Goal: Task Accomplishment & Management: Complete application form

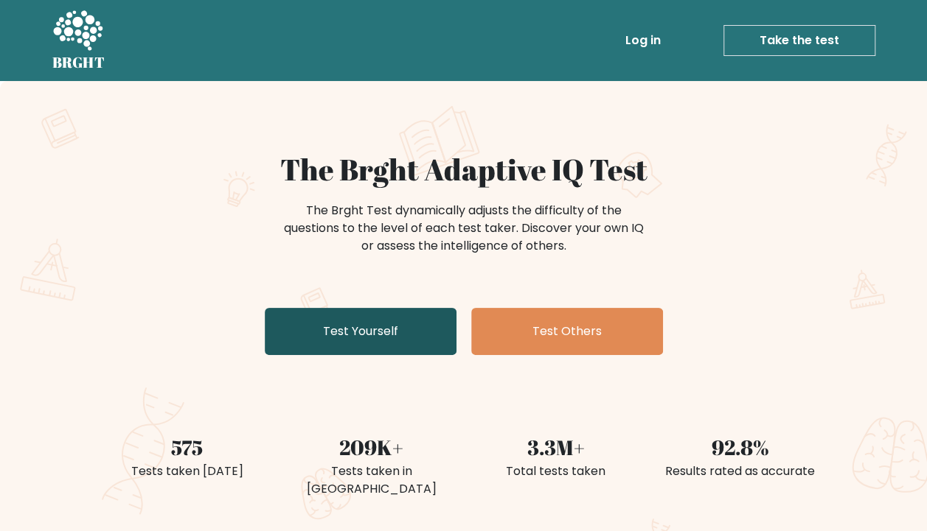
click at [385, 326] on link "Test Yourself" at bounding box center [361, 331] width 192 height 47
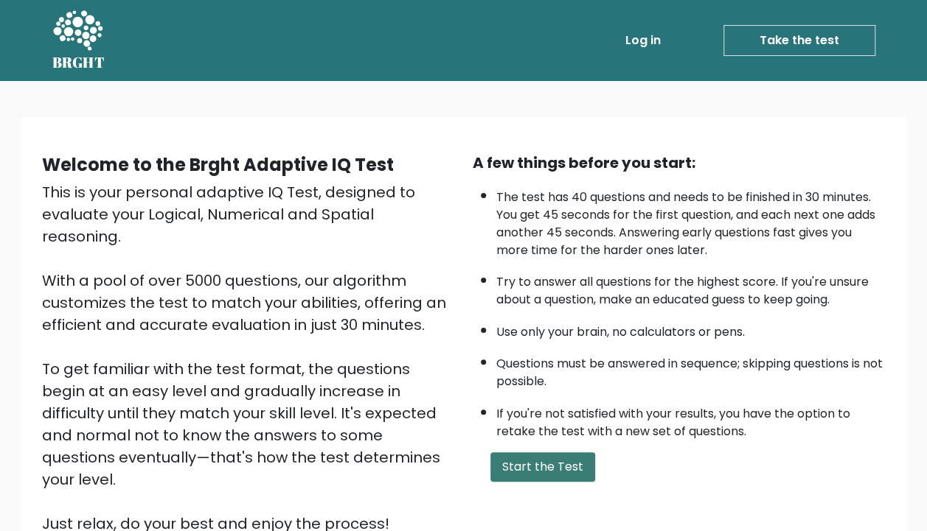
click at [568, 465] on button "Start the Test" at bounding box center [542, 467] width 105 height 29
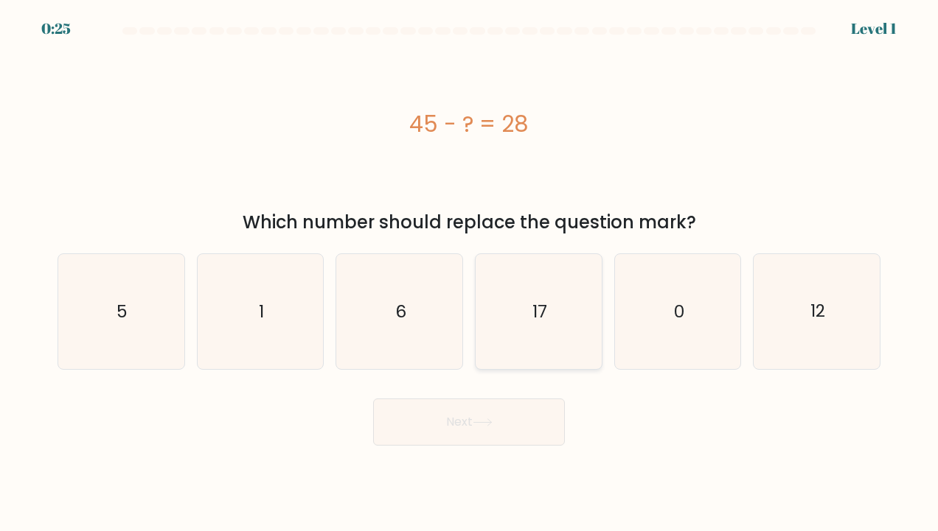
click at [531, 288] on icon "17" at bounding box center [538, 311] width 115 height 115
click at [470, 273] on input "d. 17" at bounding box center [469, 269] width 1 height 7
radio input "true"
click at [503, 412] on button "Next" at bounding box center [469, 422] width 192 height 47
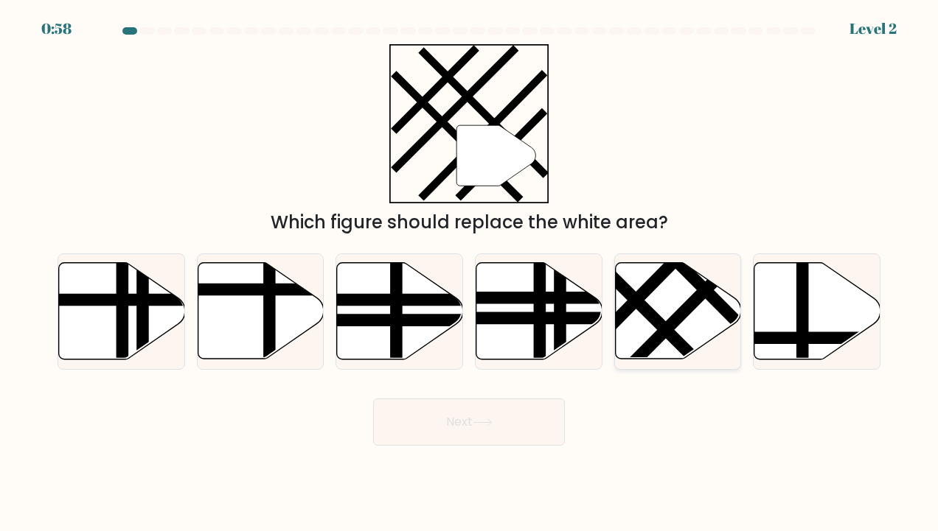
click at [658, 337] on line at bounding box center [686, 309] width 138 height 139
click at [470, 273] on input "e." at bounding box center [469, 269] width 1 height 7
radio input "true"
click at [501, 420] on button "Next" at bounding box center [469, 422] width 192 height 47
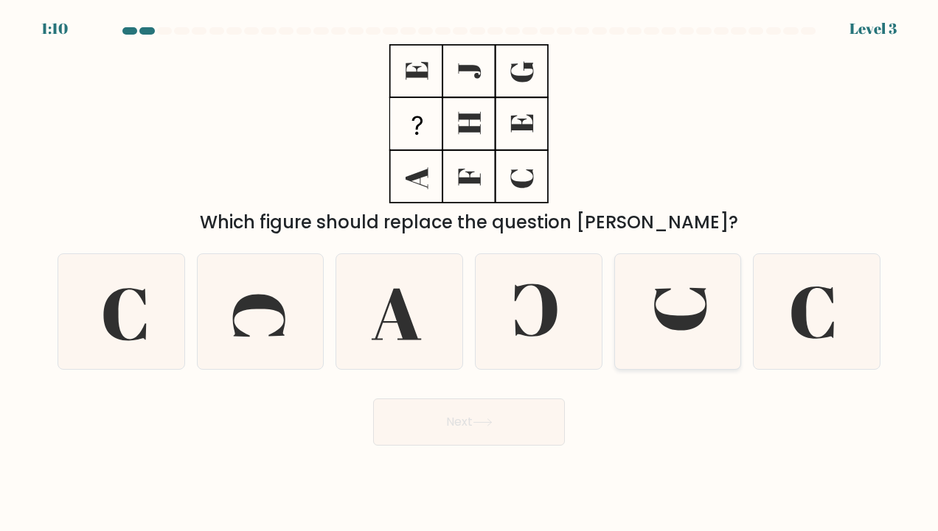
click at [631, 309] on icon at bounding box center [677, 311] width 115 height 115
click at [470, 273] on input "e." at bounding box center [469, 269] width 1 height 7
radio input "true"
click at [467, 414] on button "Next" at bounding box center [469, 422] width 192 height 47
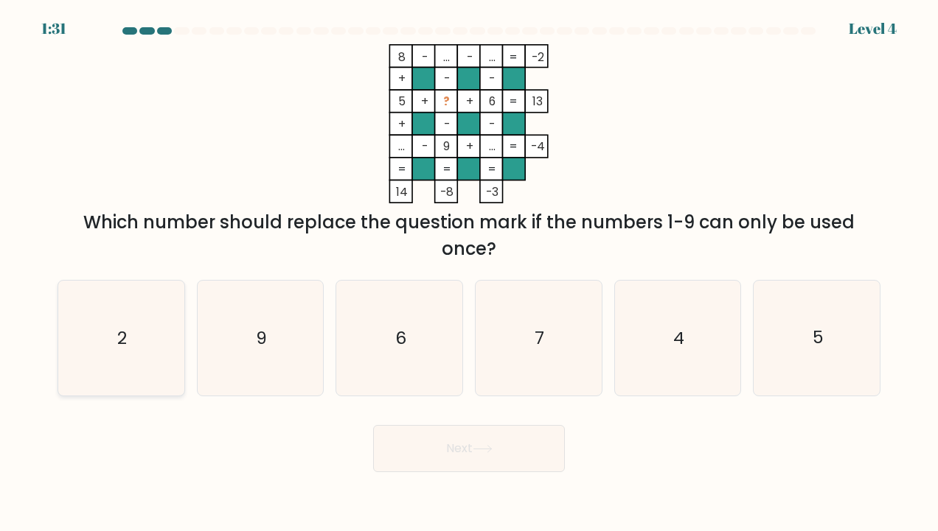
click at [128, 305] on icon "2" at bounding box center [120, 338] width 115 height 115
click at [469, 273] on input "a. 2" at bounding box center [469, 269] width 1 height 7
radio input "true"
click at [526, 461] on button "Next" at bounding box center [469, 448] width 192 height 47
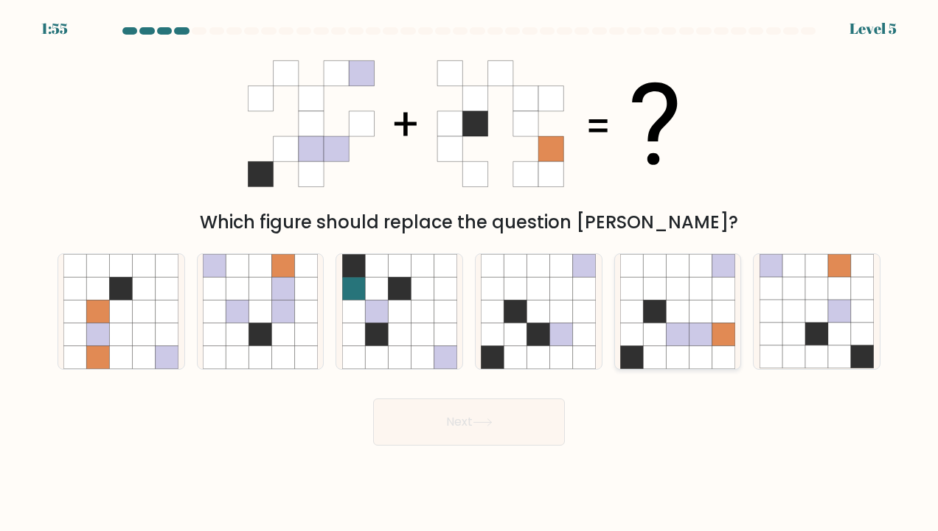
click at [716, 304] on icon at bounding box center [722, 312] width 23 height 23
click at [470, 273] on input "e." at bounding box center [469, 269] width 1 height 7
radio input "true"
click at [517, 404] on button "Next" at bounding box center [469, 422] width 192 height 47
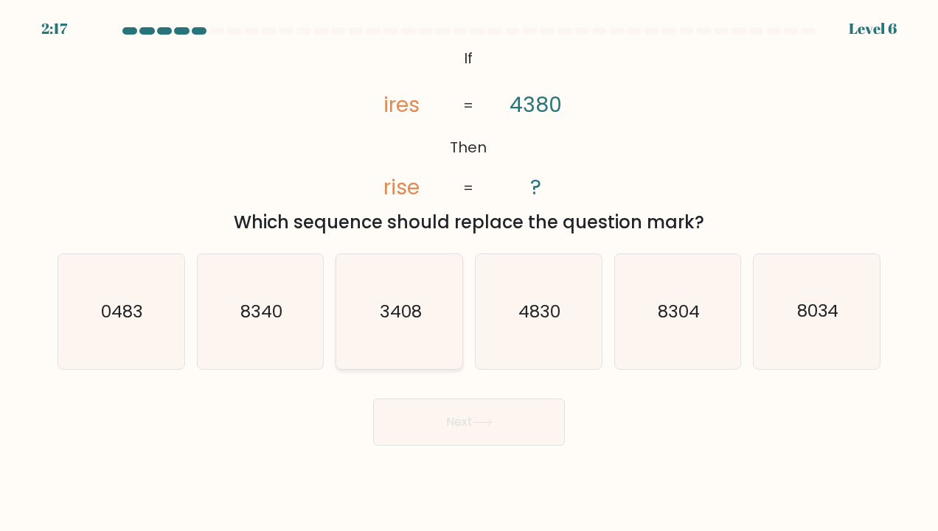
click at [411, 351] on icon "3408" at bounding box center [399, 311] width 115 height 115
click at [469, 273] on input "c. 3408" at bounding box center [469, 269] width 1 height 7
radio input "true"
click at [439, 454] on body "2:16 Level 6 If" at bounding box center [469, 265] width 938 height 531
click at [442, 442] on button "Next" at bounding box center [469, 422] width 192 height 47
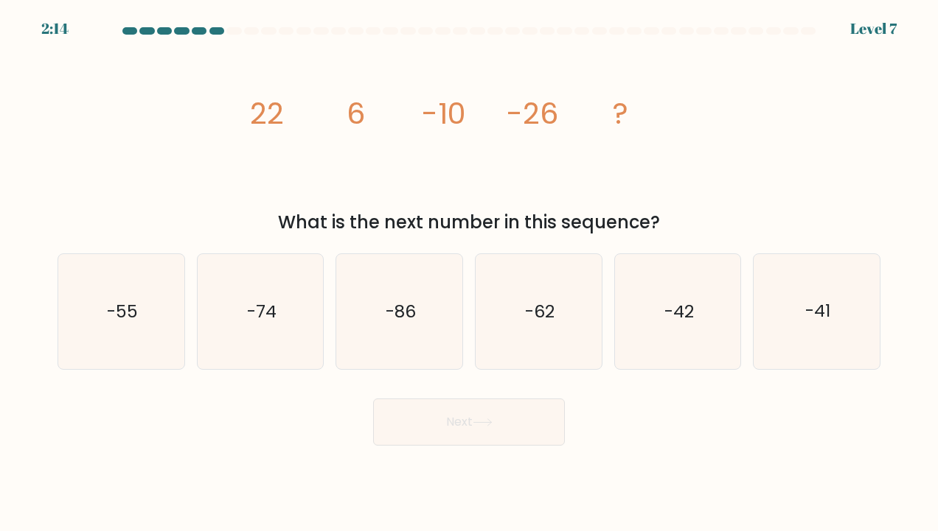
click at [442, 442] on button "Next" at bounding box center [469, 422] width 192 height 47
click at [643, 287] on icon "-42" at bounding box center [677, 311] width 115 height 115
click at [470, 273] on input "e. -42" at bounding box center [469, 269] width 1 height 7
radio input "true"
click at [528, 419] on button "Next" at bounding box center [469, 422] width 192 height 47
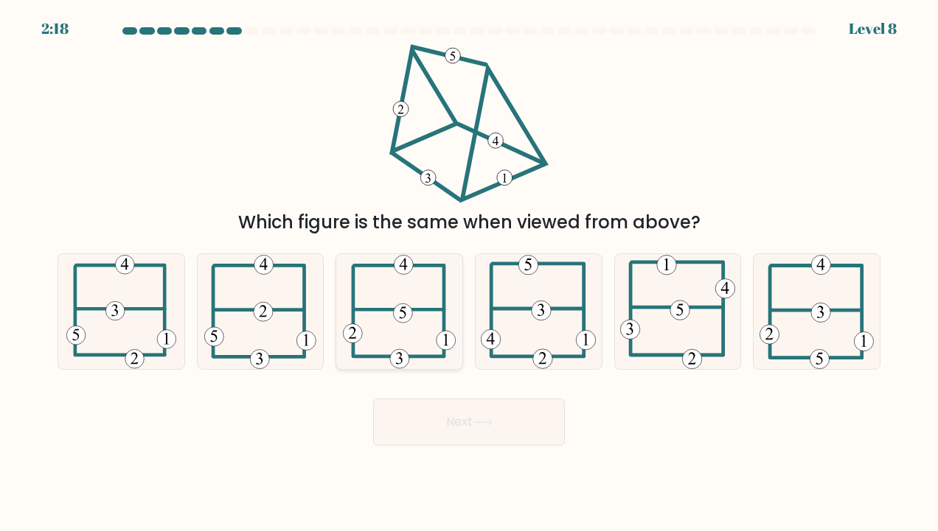
click at [444, 280] on 111 at bounding box center [444, 313] width 0 height 90
click at [469, 273] on input "c." at bounding box center [469, 269] width 1 height 7
radio input "true"
click at [476, 422] on icon at bounding box center [483, 423] width 20 height 8
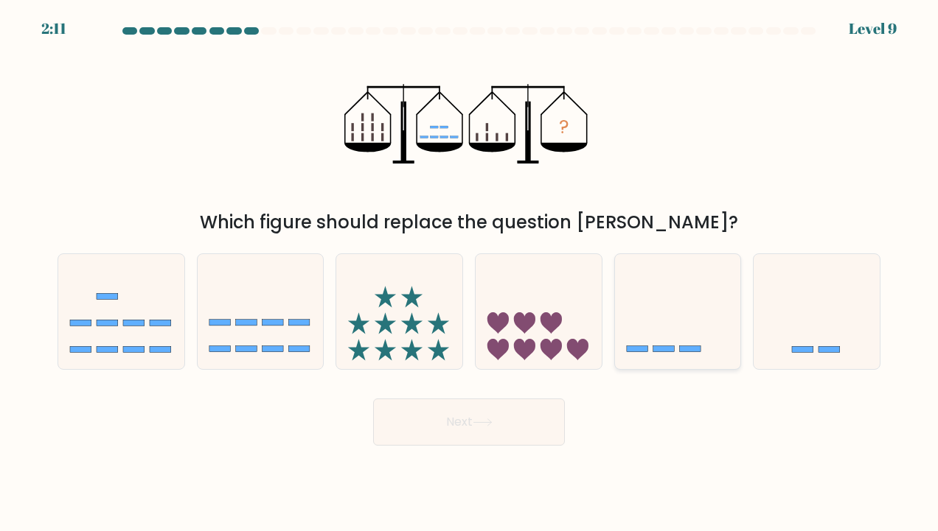
click at [653, 324] on icon at bounding box center [678, 311] width 126 height 104
click at [470, 273] on input "e." at bounding box center [469, 269] width 1 height 7
radio input "true"
click at [427, 407] on button "Next" at bounding box center [469, 422] width 192 height 47
click at [438, 439] on button "Next" at bounding box center [469, 422] width 192 height 47
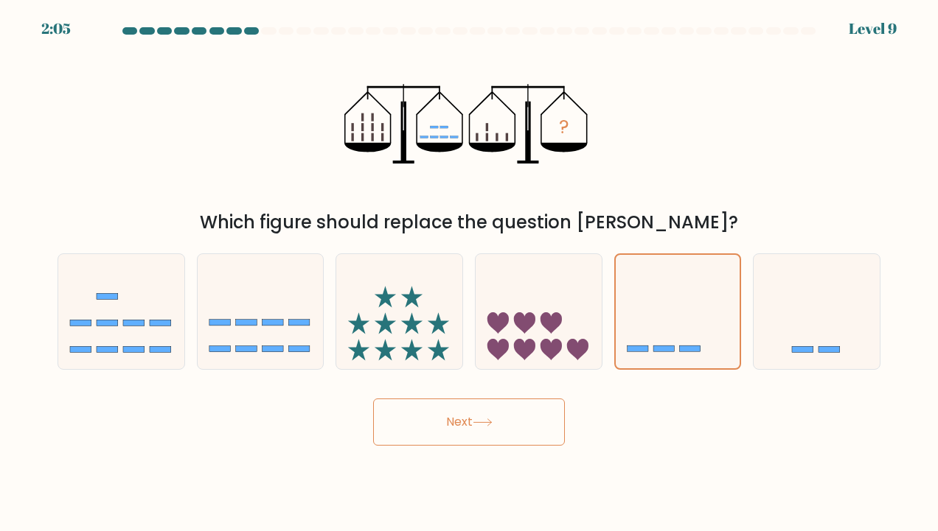
click at [465, 426] on button "Next" at bounding box center [469, 422] width 192 height 47
click at [414, 428] on button "Next" at bounding box center [469, 422] width 192 height 47
click at [504, 417] on button "Next" at bounding box center [469, 422] width 192 height 47
click at [696, 286] on icon at bounding box center [678, 311] width 125 height 103
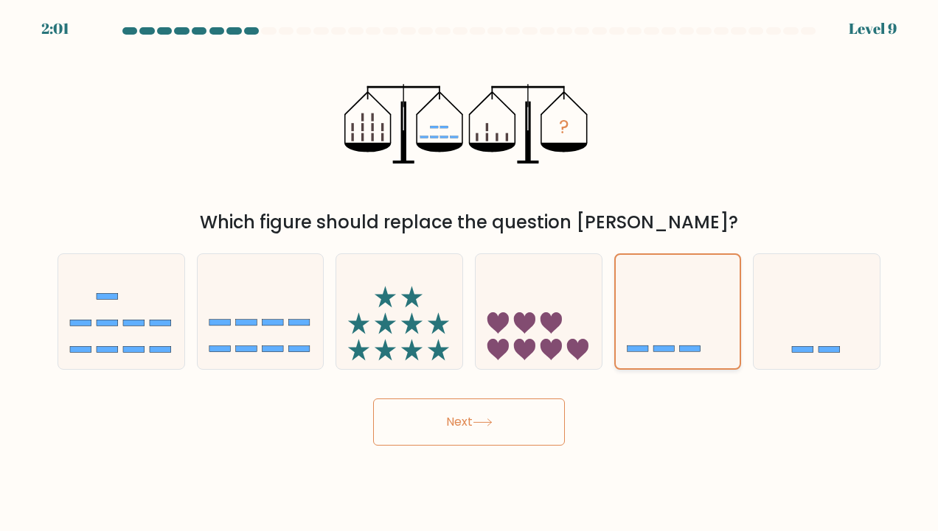
click at [470, 273] on input "e." at bounding box center [469, 269] width 1 height 7
click at [429, 433] on button "Next" at bounding box center [469, 422] width 192 height 47
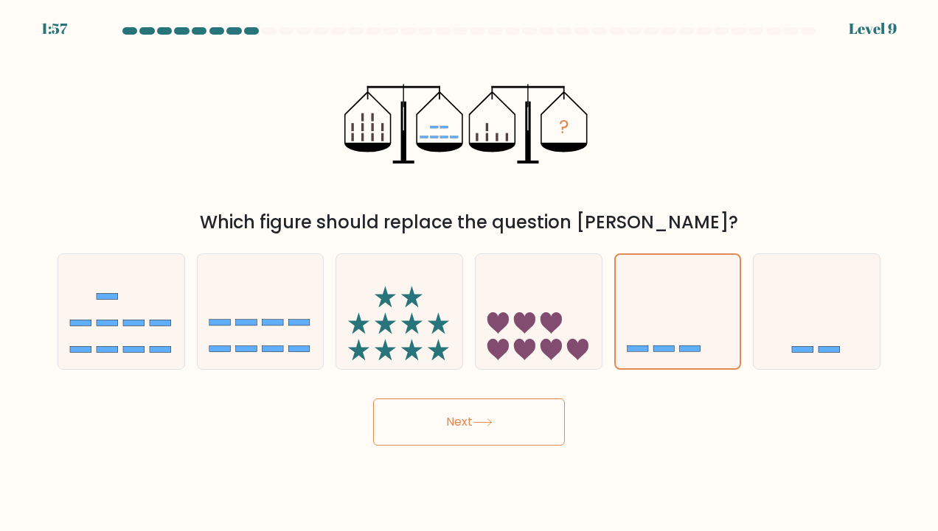
click at [494, 428] on button "Next" at bounding box center [469, 422] width 192 height 47
click at [509, 432] on button "Next" at bounding box center [469, 422] width 192 height 47
click at [827, 308] on icon at bounding box center [816, 311] width 126 height 104
click at [470, 273] on input "f." at bounding box center [469, 269] width 1 height 7
radio input "true"
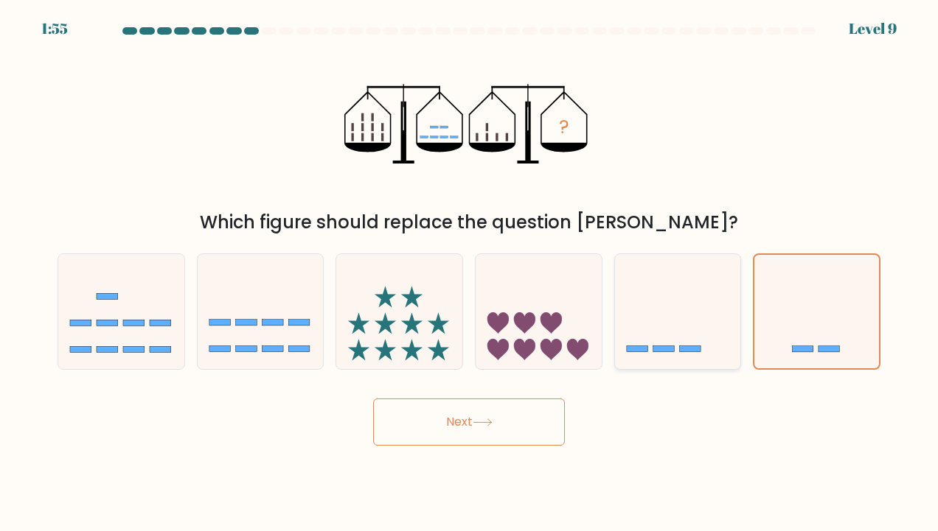
click at [663, 313] on icon at bounding box center [678, 311] width 126 height 104
click at [470, 273] on input "e." at bounding box center [469, 269] width 1 height 7
radio input "true"
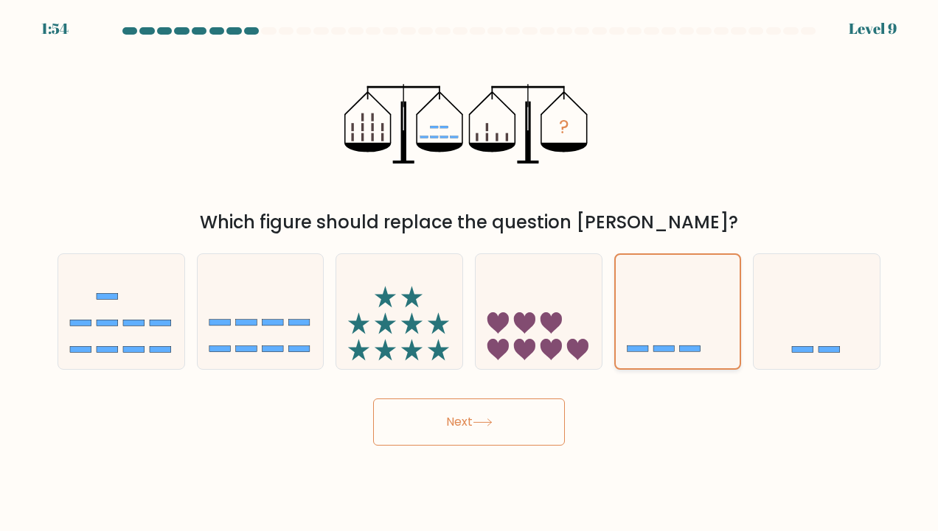
click at [663, 313] on icon at bounding box center [678, 311] width 125 height 103
click at [470, 273] on input "e." at bounding box center [469, 269] width 1 height 7
click at [481, 430] on button "Next" at bounding box center [469, 422] width 192 height 47
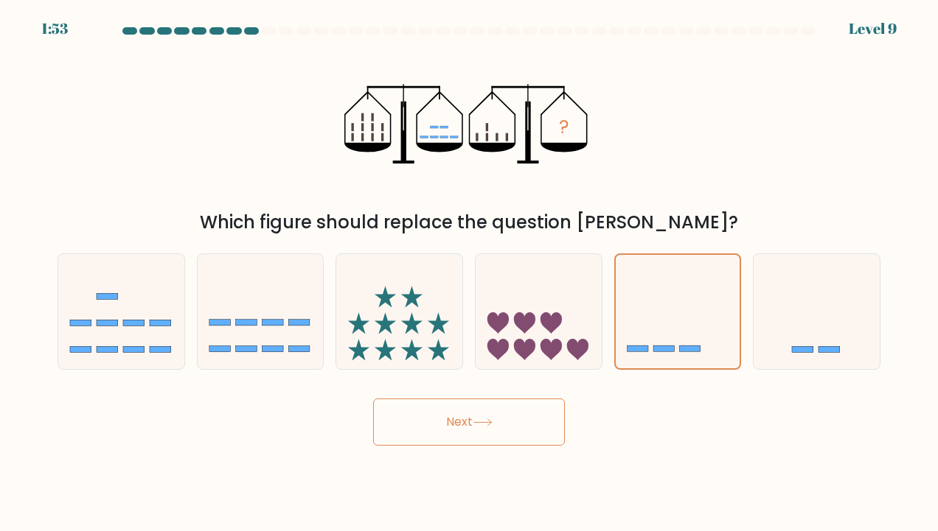
click at [487, 422] on icon at bounding box center [483, 423] width 20 height 8
drag, startPoint x: 487, startPoint y: 422, endPoint x: 456, endPoint y: 423, distance: 30.3
click at [456, 423] on button "Next" at bounding box center [469, 422] width 192 height 47
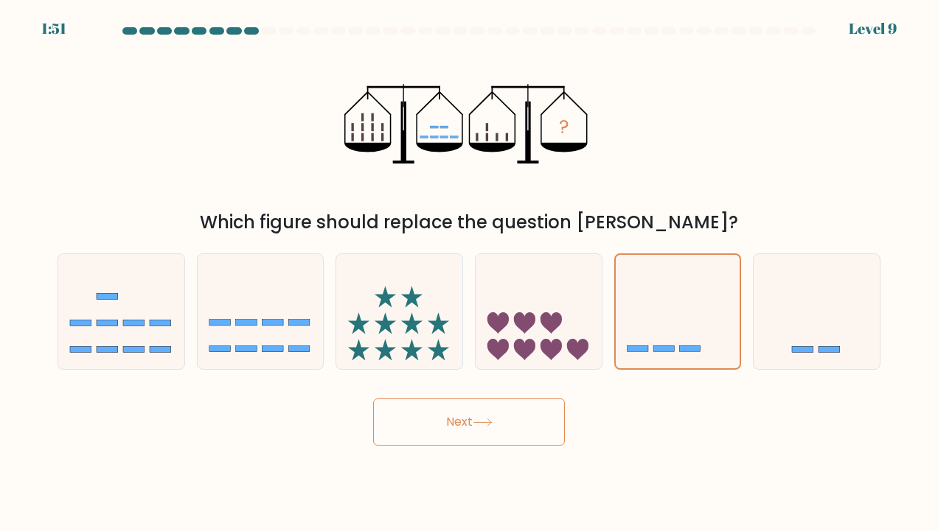
click at [456, 423] on button "Next" at bounding box center [469, 422] width 192 height 47
click at [662, 116] on div "? Which figure should replace the question mark?" at bounding box center [469, 140] width 840 height 192
click at [538, 404] on button "Next" at bounding box center [469, 422] width 192 height 47
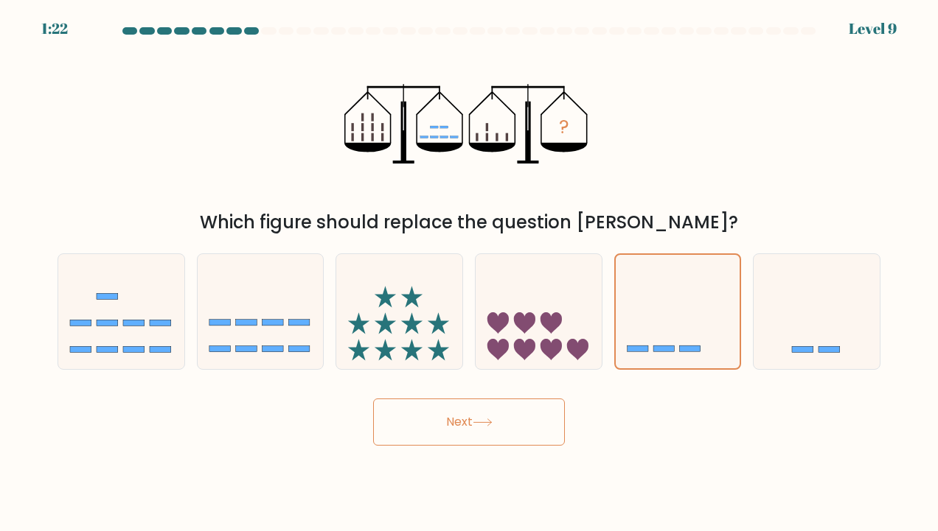
click at [538, 404] on button "Next" at bounding box center [469, 422] width 192 height 47
drag, startPoint x: 538, startPoint y: 404, endPoint x: 538, endPoint y: 318, distance: 85.5
click at [538, 318] on form at bounding box center [469, 236] width 938 height 419
click at [538, 318] on icon at bounding box center [538, 311] width 126 height 104
click at [470, 273] on input "d." at bounding box center [469, 269] width 1 height 7
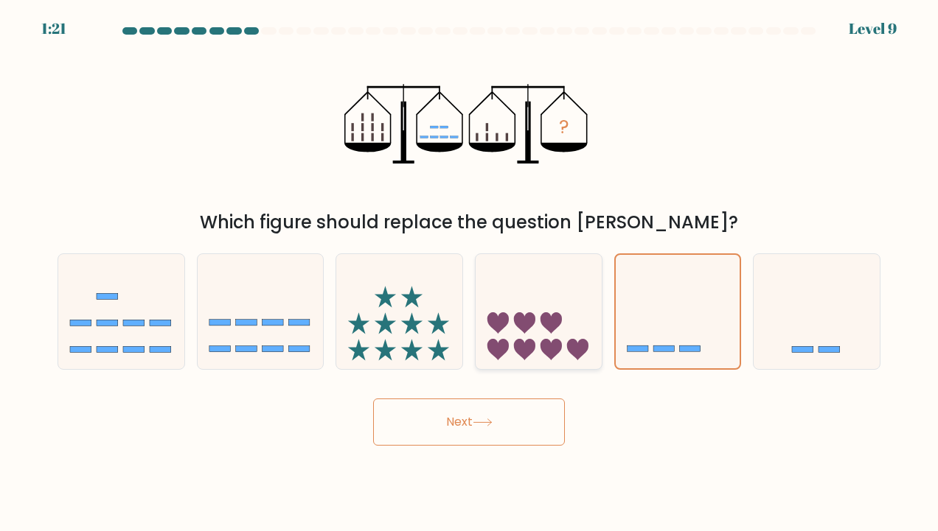
radio input "true"
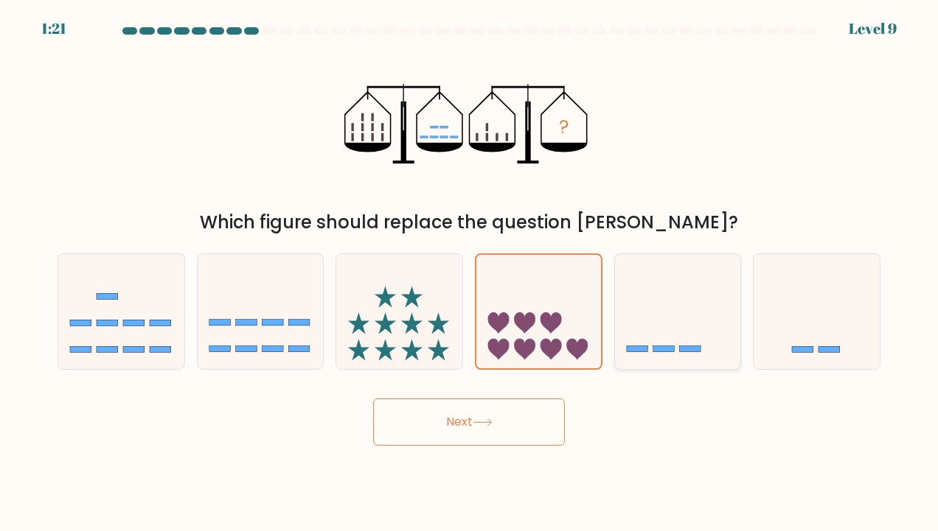
click at [638, 307] on icon at bounding box center [678, 311] width 126 height 104
click at [470, 273] on input "e." at bounding box center [469, 269] width 1 height 7
radio input "true"
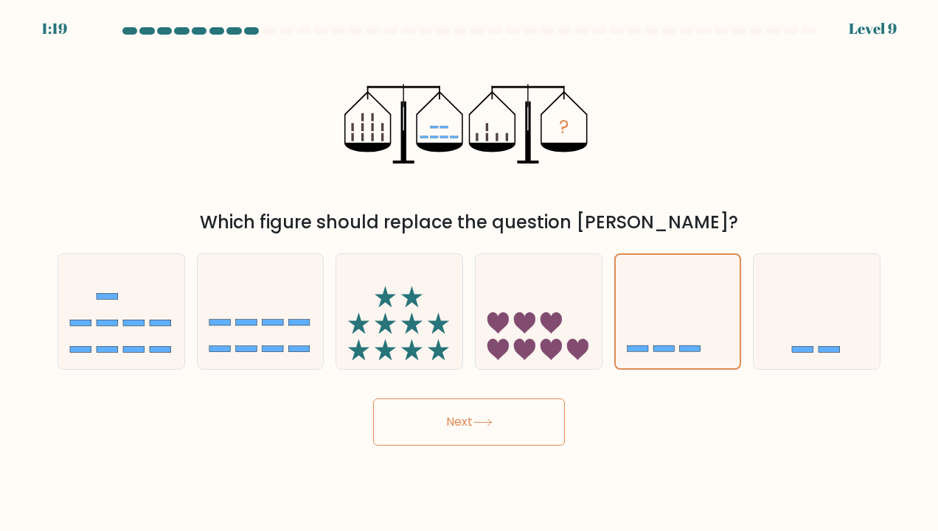
click at [529, 416] on button "Next" at bounding box center [469, 422] width 192 height 47
click at [810, 292] on icon at bounding box center [816, 311] width 126 height 104
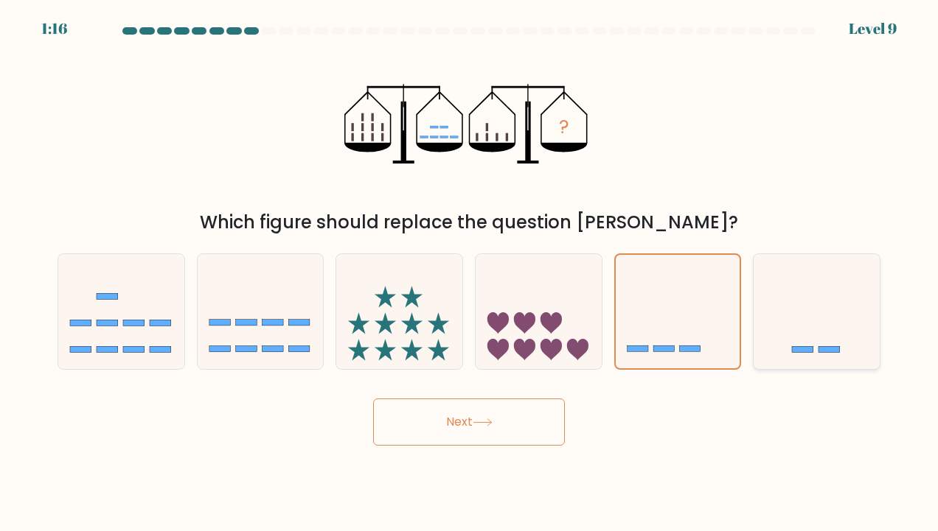
click at [470, 273] on input "f." at bounding box center [469, 269] width 1 height 7
radio input "true"
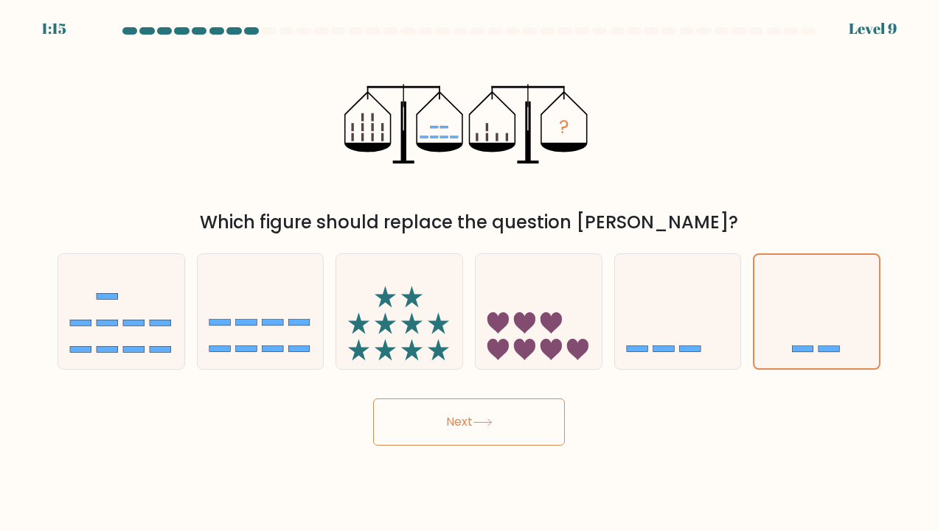
click at [542, 432] on button "Next" at bounding box center [469, 422] width 192 height 47
click at [724, 310] on icon at bounding box center [678, 311] width 126 height 104
click at [470, 273] on input "e." at bounding box center [469, 269] width 1 height 7
radio input "true"
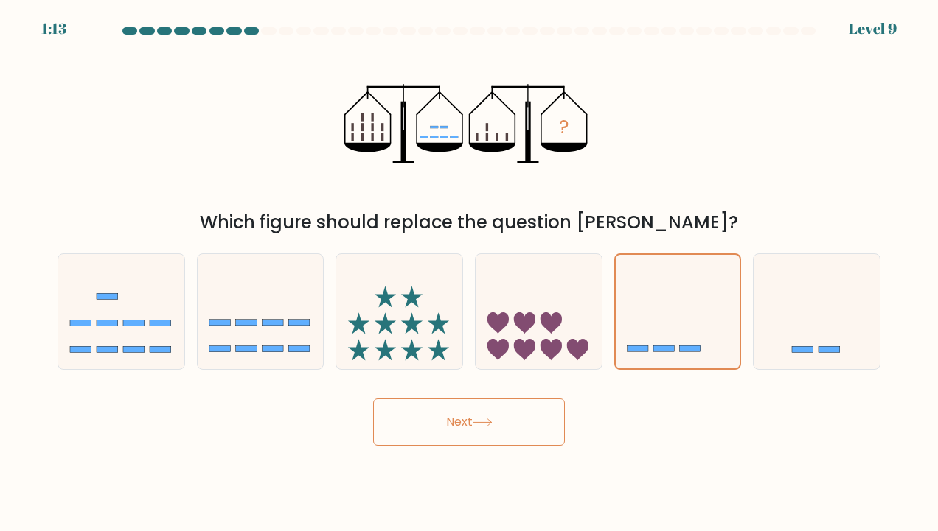
click at [484, 422] on icon at bounding box center [482, 422] width 18 height 7
drag, startPoint x: 484, startPoint y: 422, endPoint x: 470, endPoint y: 419, distance: 13.6
click at [470, 419] on button "Next" at bounding box center [469, 422] width 192 height 47
click at [461, 419] on button "Next" at bounding box center [469, 422] width 192 height 47
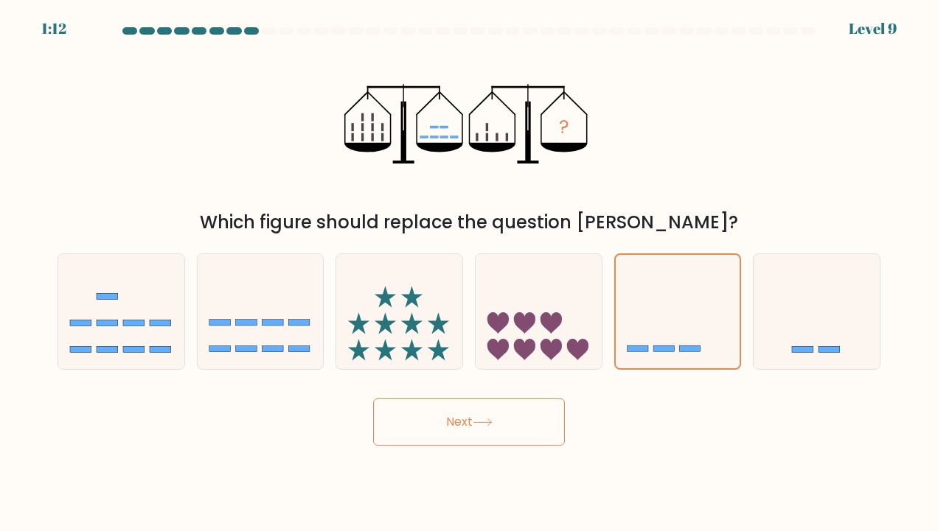
click at [461, 419] on button "Next" at bounding box center [469, 422] width 192 height 47
click at [426, 432] on button "Next" at bounding box center [469, 422] width 192 height 47
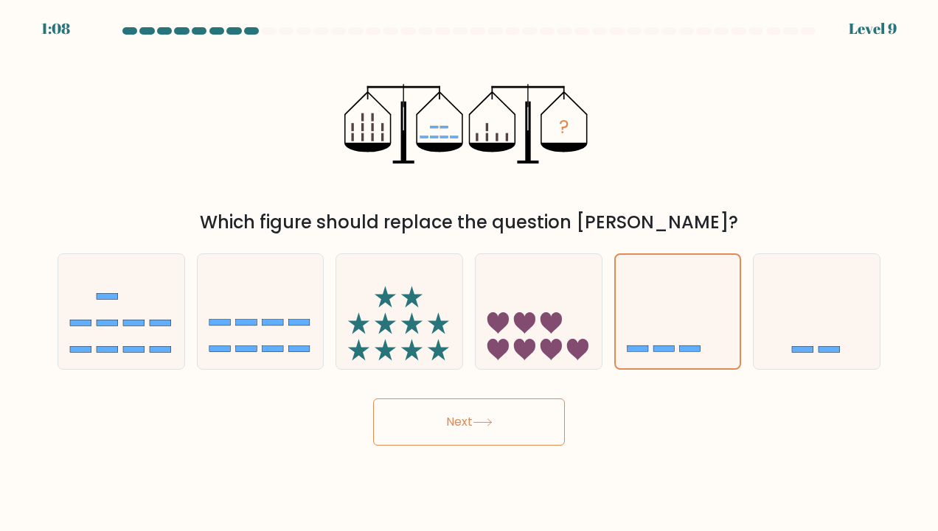
click at [419, 422] on button "Next" at bounding box center [469, 422] width 192 height 47
click at [419, 428] on button "Next" at bounding box center [469, 422] width 192 height 47
click at [268, 27] on div at bounding box center [268, 30] width 15 height 7
click at [448, 399] on button "Next" at bounding box center [469, 422] width 192 height 47
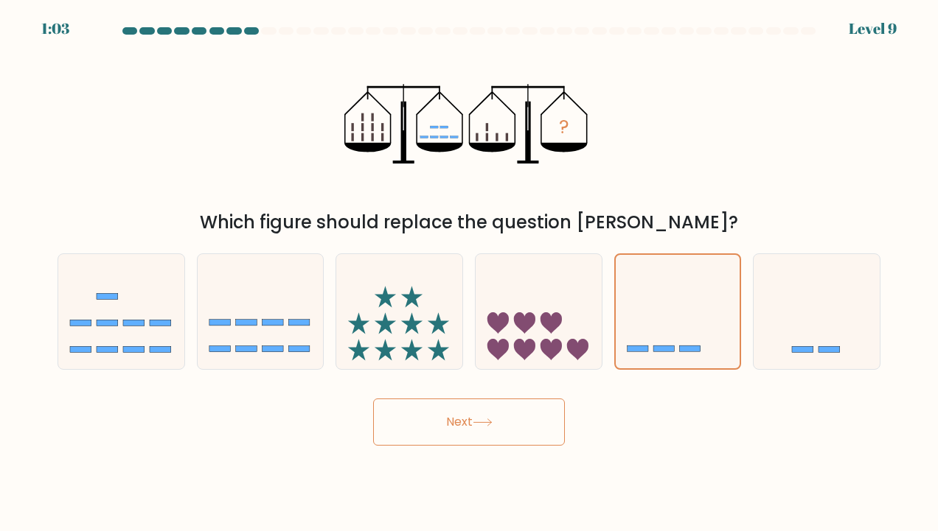
click at [448, 399] on button "Next" at bounding box center [469, 422] width 192 height 47
click at [450, 416] on button "Next" at bounding box center [469, 422] width 192 height 47
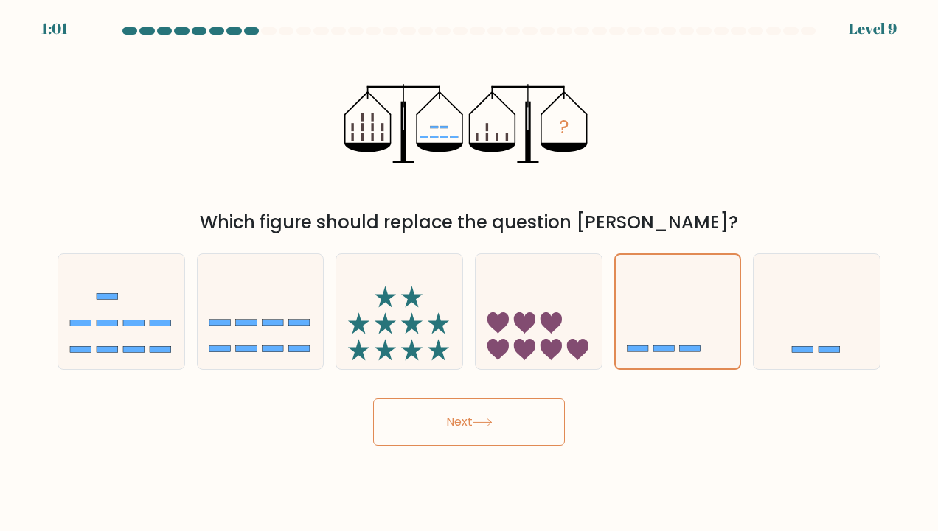
click at [450, 416] on button "Next" at bounding box center [469, 422] width 192 height 47
click at [656, 310] on icon at bounding box center [678, 311] width 125 height 103
click at [470, 273] on input "e." at bounding box center [469, 269] width 1 height 7
click at [656, 310] on icon at bounding box center [678, 311] width 125 height 103
click at [470, 273] on input "e." at bounding box center [469, 269] width 1 height 7
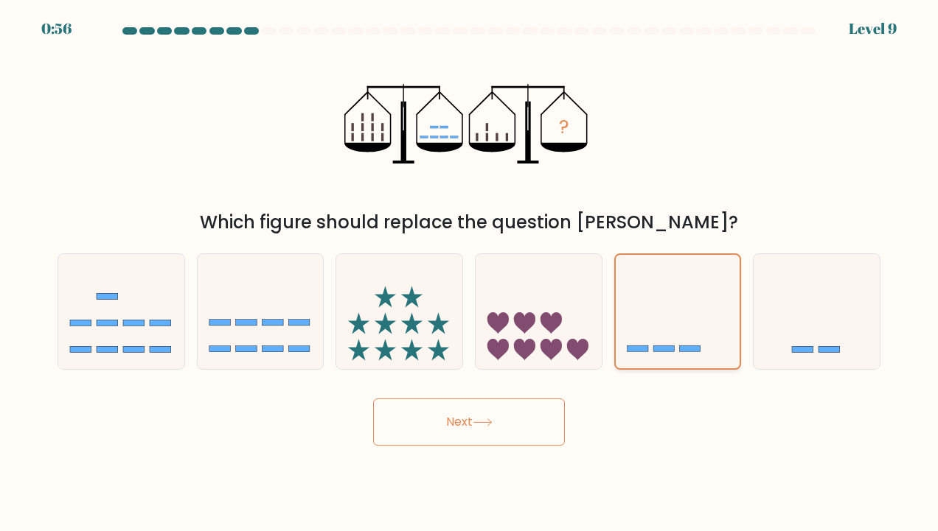
click at [656, 310] on icon at bounding box center [678, 311] width 125 height 103
click at [470, 273] on input "e." at bounding box center [469, 269] width 1 height 7
drag, startPoint x: 656, startPoint y: 310, endPoint x: 436, endPoint y: 451, distance: 261.9
click at [436, 451] on body "0:56 Level 9" at bounding box center [469, 265] width 938 height 531
drag, startPoint x: 436, startPoint y: 451, endPoint x: 431, endPoint y: 423, distance: 28.4
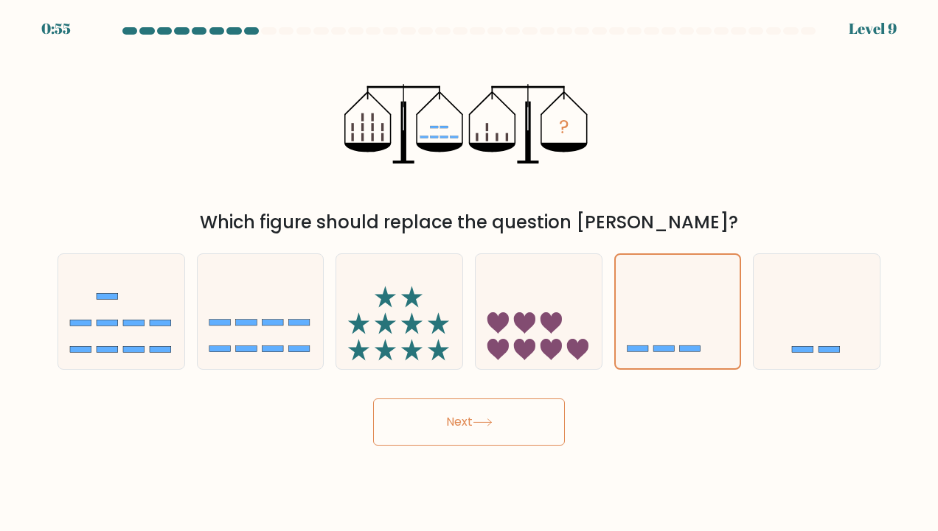
click at [431, 423] on button "Next" at bounding box center [469, 422] width 192 height 47
drag, startPoint x: 431, startPoint y: 423, endPoint x: 489, endPoint y: 422, distance: 58.3
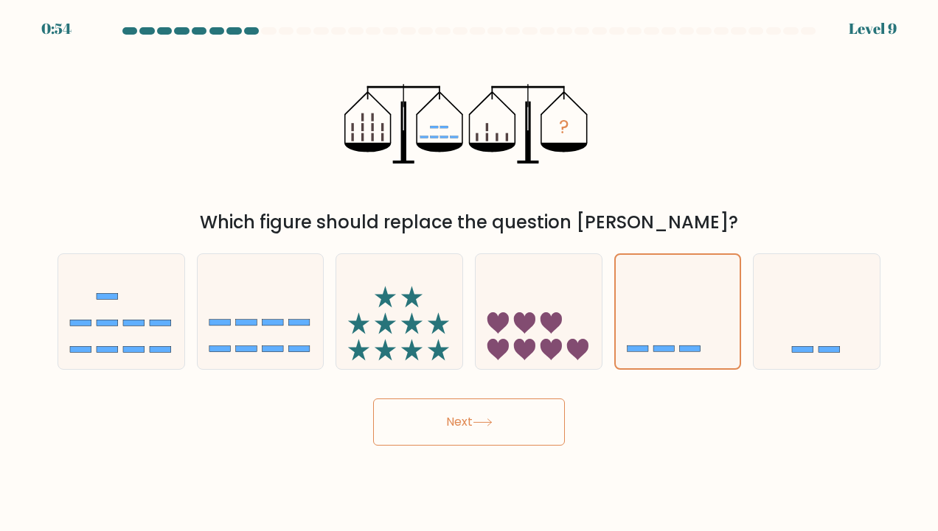
click at [489, 422] on button "Next" at bounding box center [469, 422] width 192 height 47
click at [489, 422] on icon at bounding box center [483, 423] width 20 height 8
drag, startPoint x: 489, startPoint y: 422, endPoint x: 492, endPoint y: 149, distance: 272.8
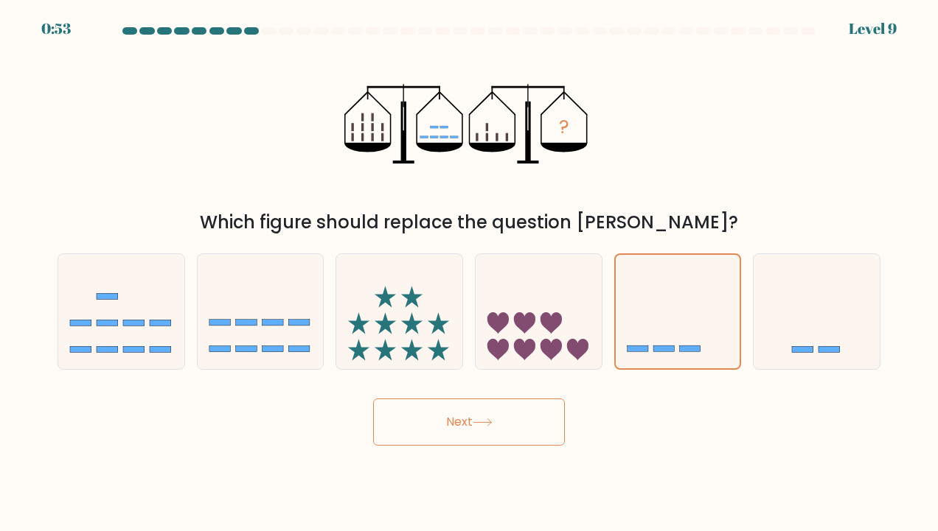
click at [492, 149] on form at bounding box center [469, 236] width 938 height 419
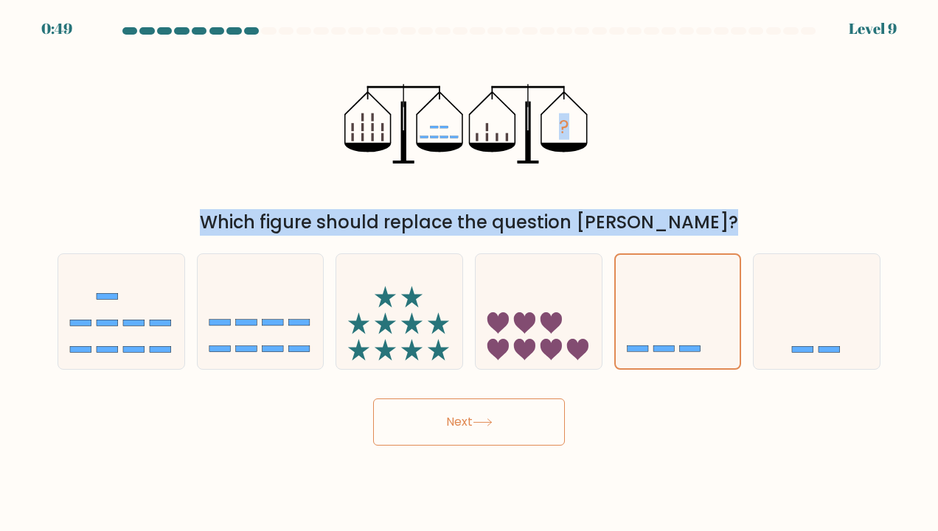
drag, startPoint x: 624, startPoint y: 326, endPoint x: 525, endPoint y: 164, distance: 189.9
click at [525, 164] on form at bounding box center [469, 236] width 938 height 419
drag, startPoint x: 525, startPoint y: 164, endPoint x: 568, endPoint y: 172, distance: 43.5
click at [568, 172] on icon "?" at bounding box center [468, 123] width 249 height 159
click at [605, 174] on div "? Which figure should replace the question mark?" at bounding box center [469, 140] width 840 height 192
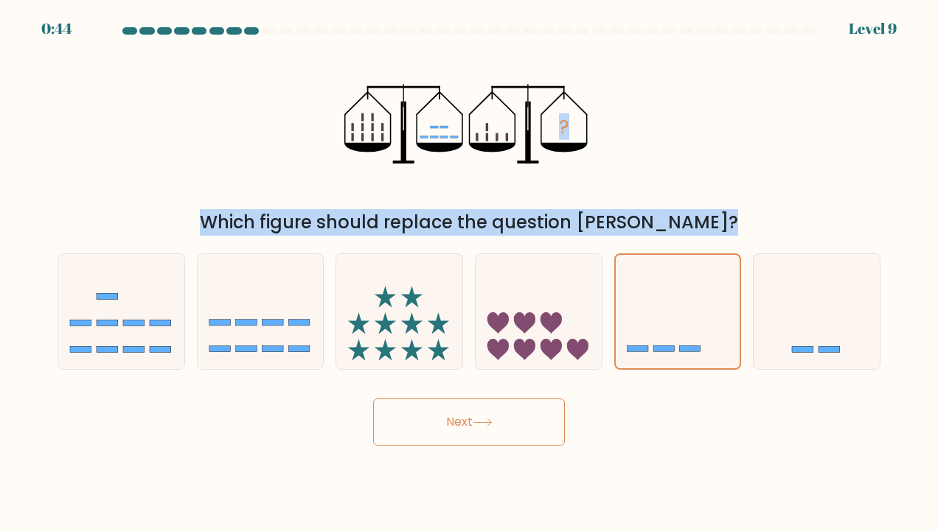
drag, startPoint x: 652, startPoint y: 290, endPoint x: 563, endPoint y: 189, distance: 134.2
click at [563, 189] on form at bounding box center [469, 236] width 938 height 419
click at [563, 189] on icon "?" at bounding box center [468, 123] width 249 height 159
click at [496, 441] on button "Next" at bounding box center [469, 422] width 192 height 47
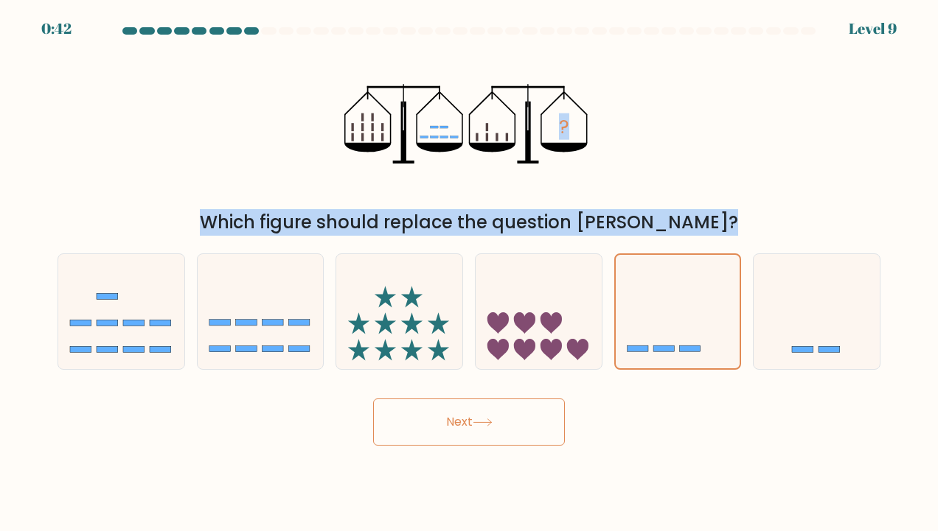
click at [496, 441] on button "Next" at bounding box center [469, 422] width 192 height 47
click at [763, 102] on div "? Which figure should replace the question mark?" at bounding box center [469, 140] width 840 height 192
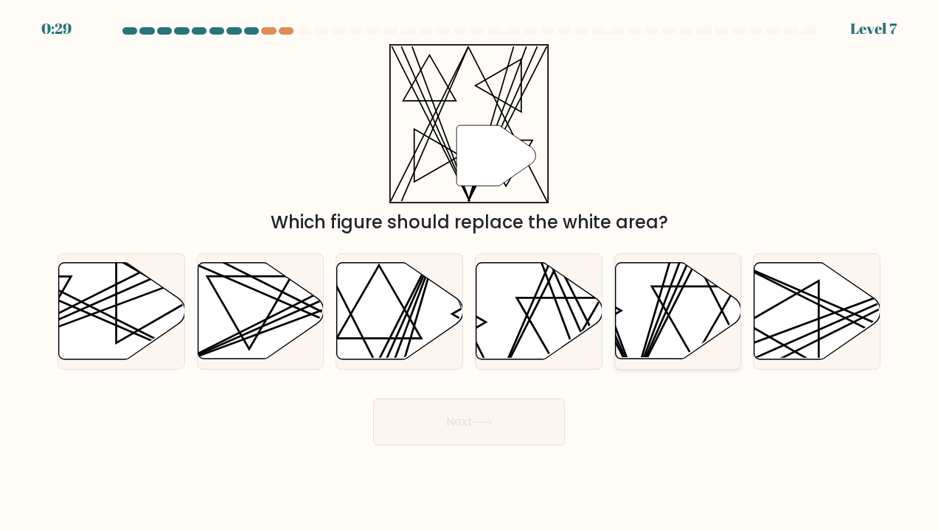
click at [710, 318] on icon at bounding box center [678, 311] width 126 height 97
click at [470, 273] on input "e." at bounding box center [469, 269] width 1 height 7
radio input "true"
click at [557, 429] on button "Next" at bounding box center [469, 422] width 192 height 47
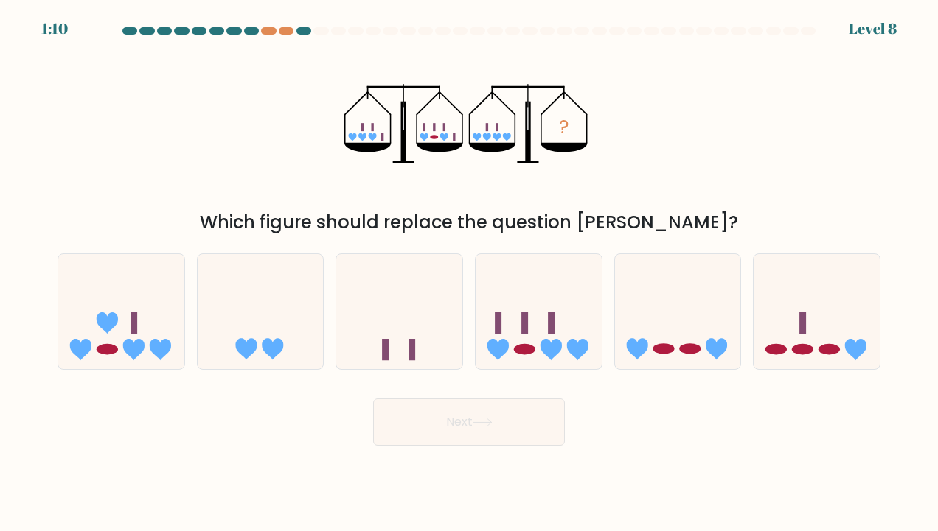
click at [457, 426] on button "Next" at bounding box center [469, 422] width 192 height 47
click at [568, 333] on icon at bounding box center [538, 311] width 126 height 104
click at [470, 273] on input "d." at bounding box center [469, 269] width 1 height 7
radio input "true"
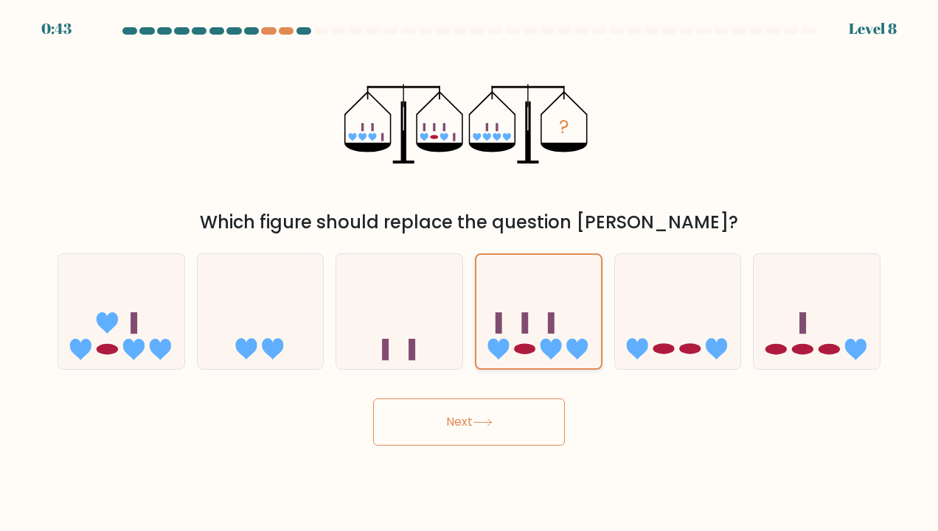
click at [559, 332] on icon at bounding box center [538, 311] width 125 height 103
click at [470, 273] on input "d." at bounding box center [469, 269] width 1 height 7
click at [509, 424] on button "Next" at bounding box center [469, 422] width 192 height 47
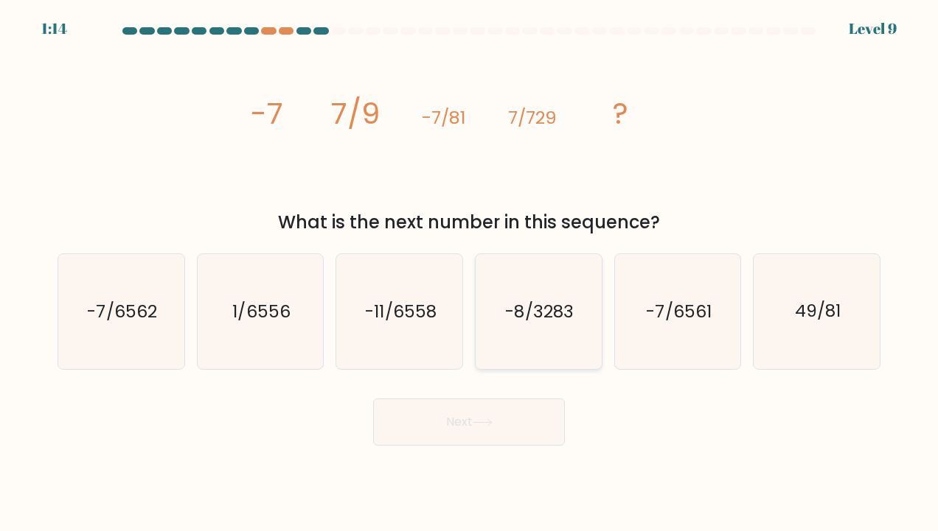
click at [515, 354] on icon "-8/3283" at bounding box center [538, 311] width 115 height 115
click at [470, 273] on input "d. -8/3283" at bounding box center [469, 269] width 1 height 7
radio input "true"
click at [450, 430] on button "Next" at bounding box center [469, 422] width 192 height 47
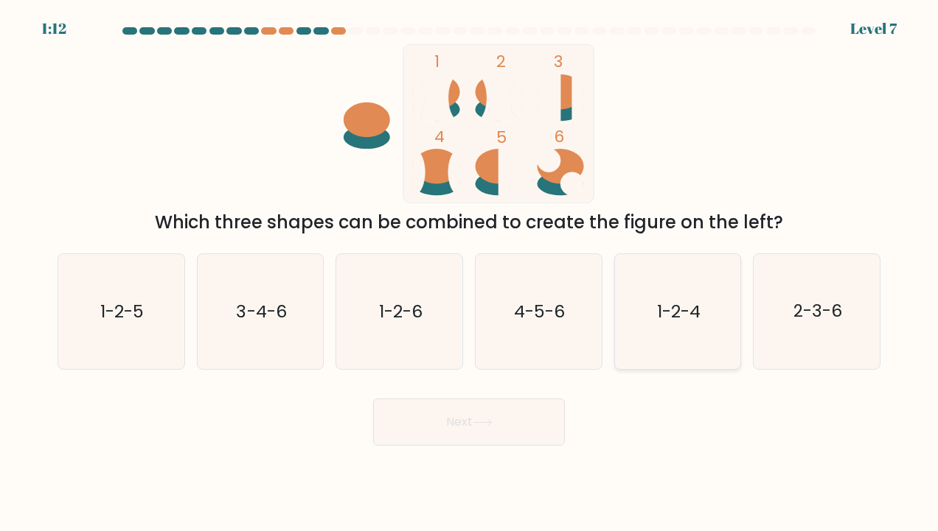
click at [662, 307] on text "1-2-4" at bounding box center [678, 312] width 43 height 24
click at [470, 273] on input "e. 1-2-4" at bounding box center [469, 269] width 1 height 7
radio input "true"
click at [481, 430] on button "Next" at bounding box center [469, 422] width 192 height 47
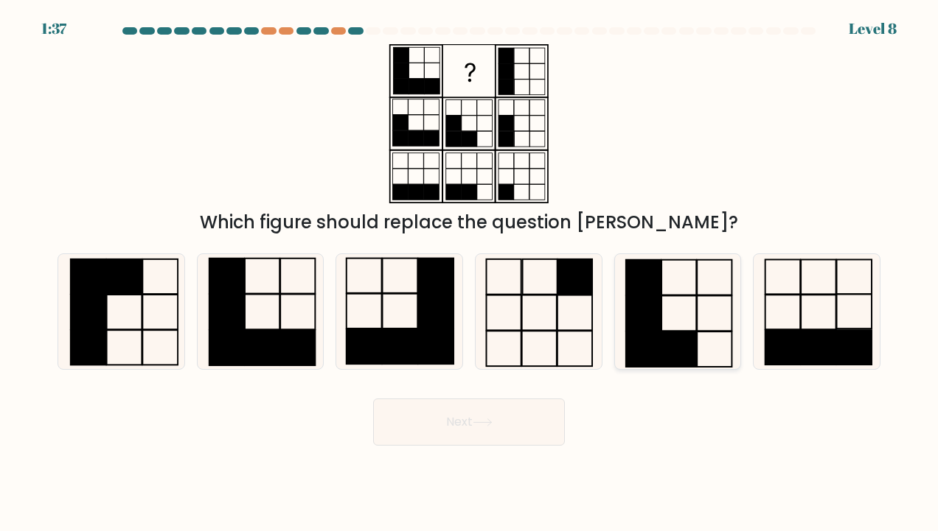
click at [717, 307] on icon at bounding box center [677, 311] width 115 height 115
click at [470, 273] on input "e." at bounding box center [469, 269] width 1 height 7
radio input "true"
click at [708, 310] on icon at bounding box center [678, 312] width 114 height 114
click at [470, 273] on input "e." at bounding box center [469, 269] width 1 height 7
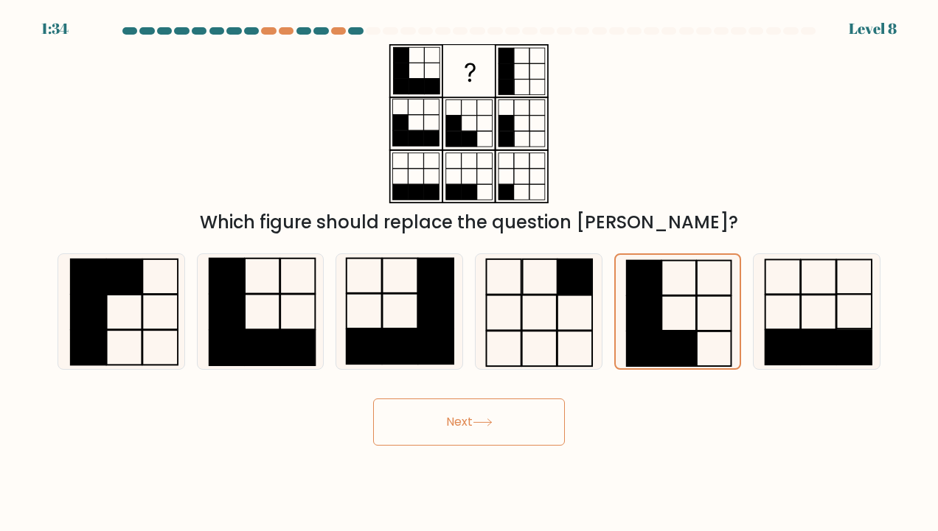
click at [477, 428] on button "Next" at bounding box center [469, 422] width 192 height 47
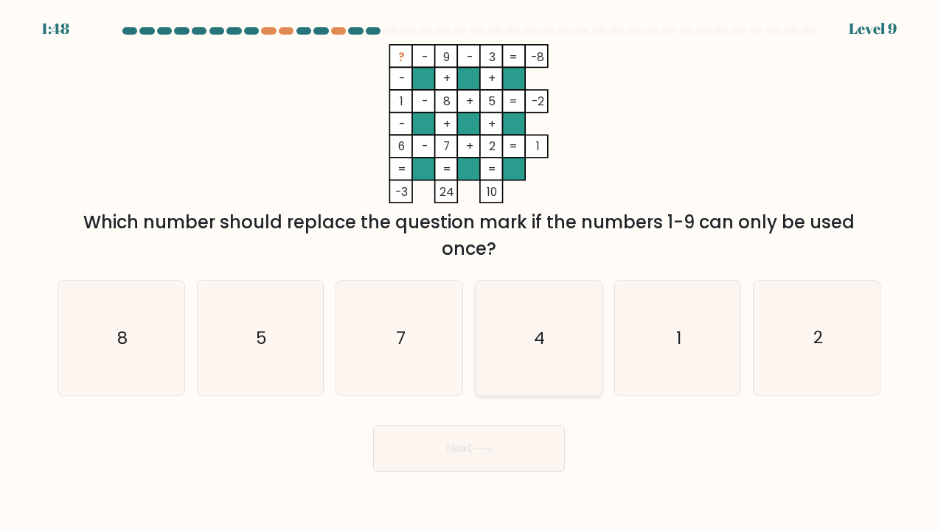
click at [506, 345] on icon "4" at bounding box center [538, 338] width 115 height 115
click at [470, 273] on input "d. 4" at bounding box center [469, 269] width 1 height 7
radio input "true"
click at [485, 433] on button "Next" at bounding box center [469, 448] width 192 height 47
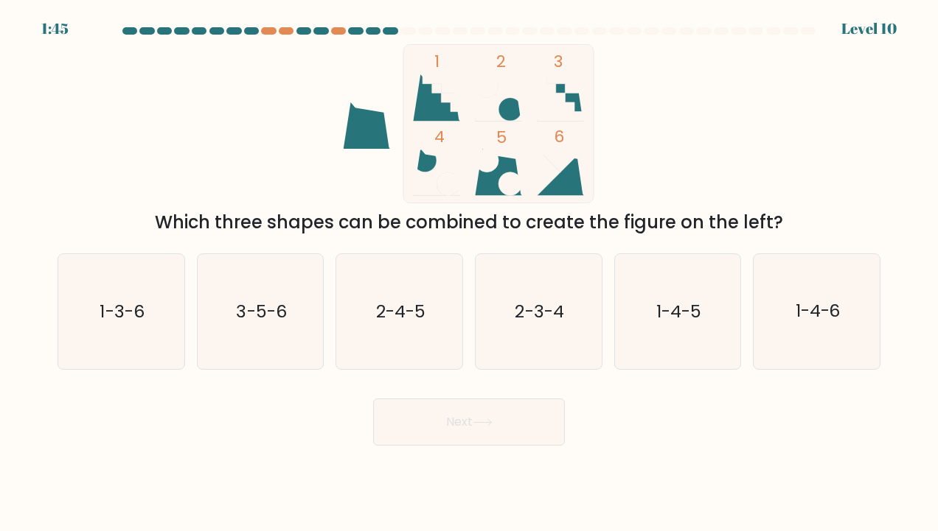
click at [481, 439] on button "Next" at bounding box center [469, 422] width 192 height 47
click at [128, 317] on text "1-3-6" at bounding box center [122, 312] width 44 height 24
click at [469, 273] on input "a. 1-3-6" at bounding box center [469, 269] width 1 height 7
radio input "true"
click at [523, 431] on button "Next" at bounding box center [469, 422] width 192 height 47
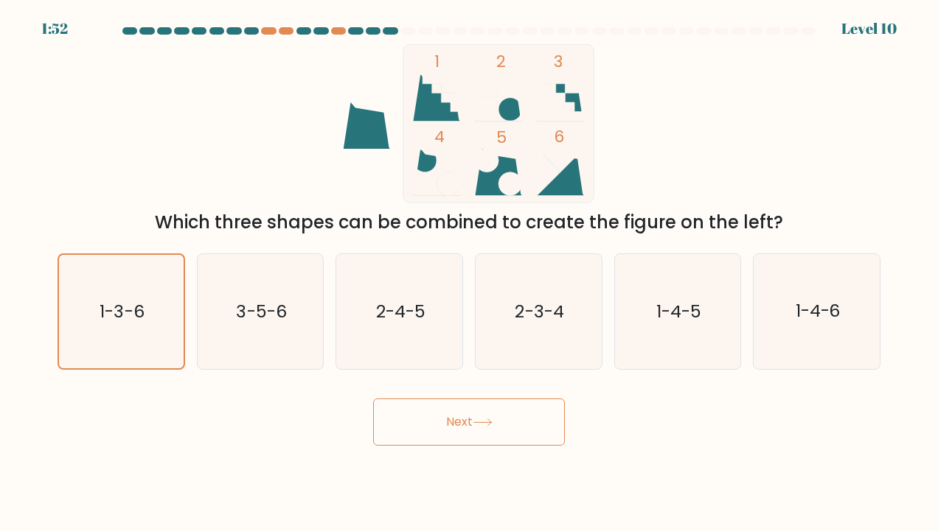
click at [523, 431] on button "Next" at bounding box center [469, 422] width 192 height 47
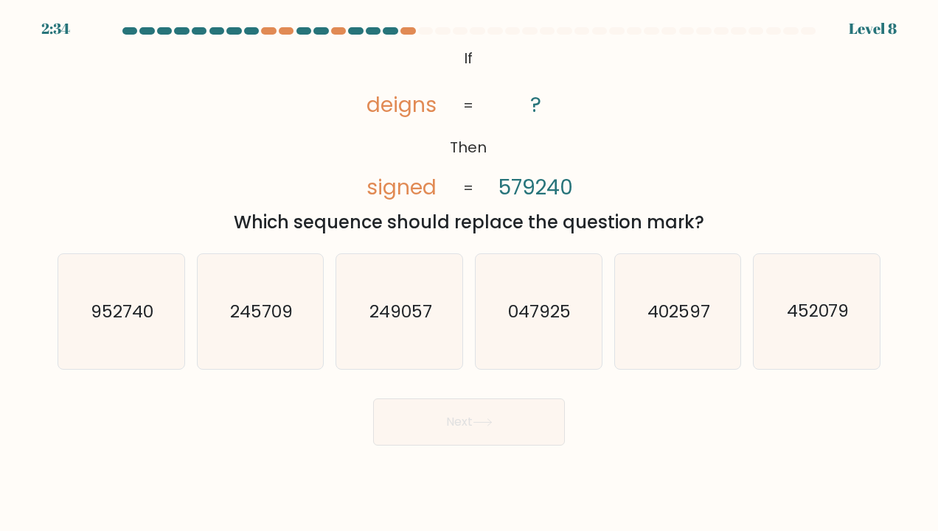
click at [506, 428] on button "Next" at bounding box center [469, 422] width 192 height 47
click at [545, 327] on icon "047925" at bounding box center [538, 311] width 115 height 115
click at [470, 273] on input "d. 047925" at bounding box center [469, 269] width 1 height 7
radio input "true"
click at [478, 422] on icon at bounding box center [482, 422] width 18 height 7
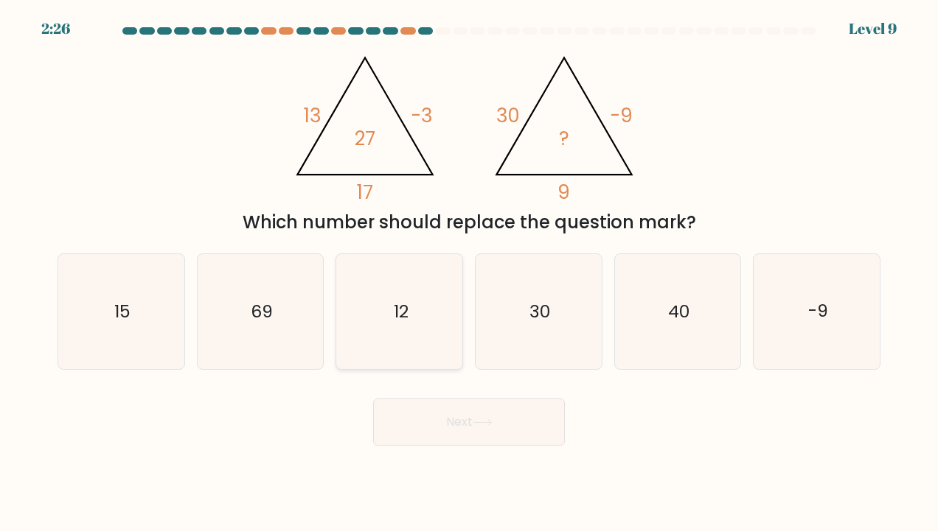
click at [368, 326] on icon "12" at bounding box center [399, 311] width 115 height 115
click at [469, 273] on input "c. 12" at bounding box center [469, 269] width 1 height 7
radio input "true"
click at [470, 412] on button "Next" at bounding box center [469, 422] width 192 height 47
click at [471, 417] on button "Next" at bounding box center [469, 422] width 192 height 47
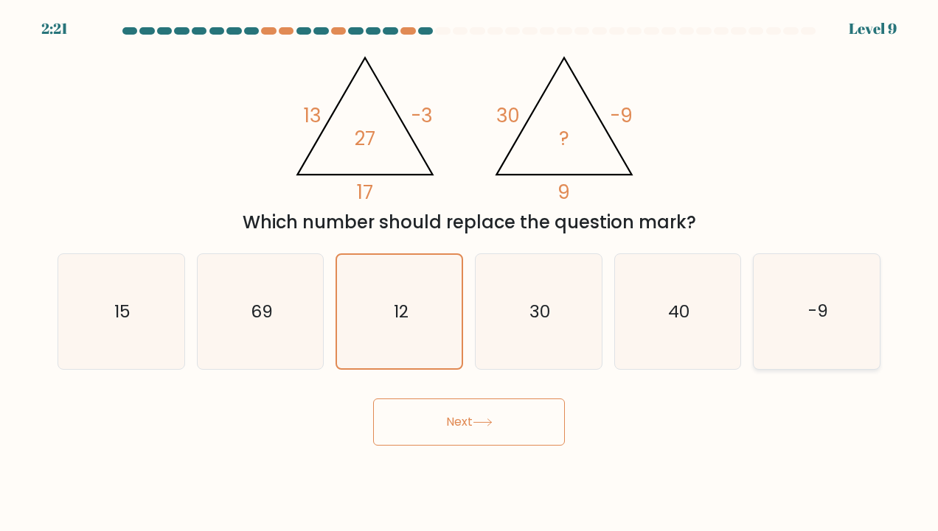
click at [784, 313] on icon "-9" at bounding box center [816, 311] width 115 height 115
click at [470, 273] on input "f. -9" at bounding box center [469, 269] width 1 height 7
radio input "true"
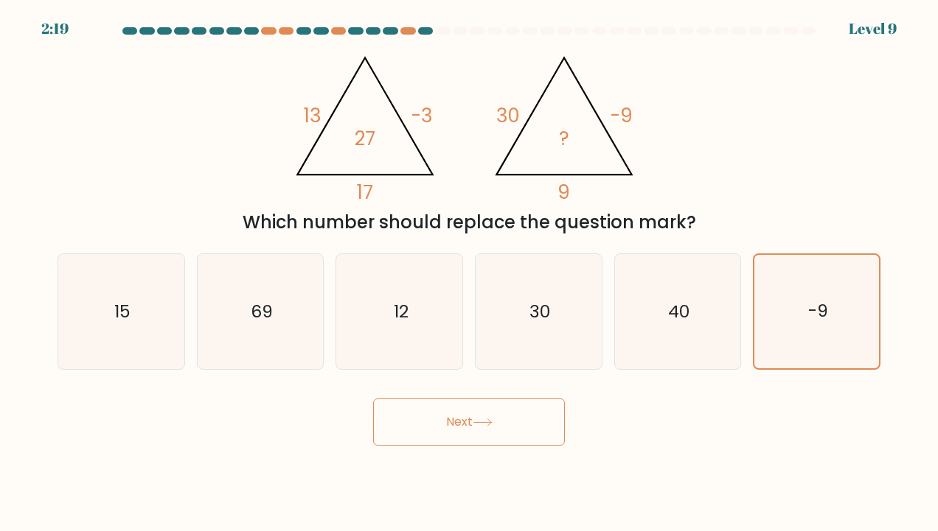
click at [475, 430] on button "Next" at bounding box center [469, 422] width 192 height 47
click at [177, 307] on icon "15" at bounding box center [120, 311] width 115 height 115
click at [469, 273] on input "a. 15" at bounding box center [469, 269] width 1 height 7
radio input "true"
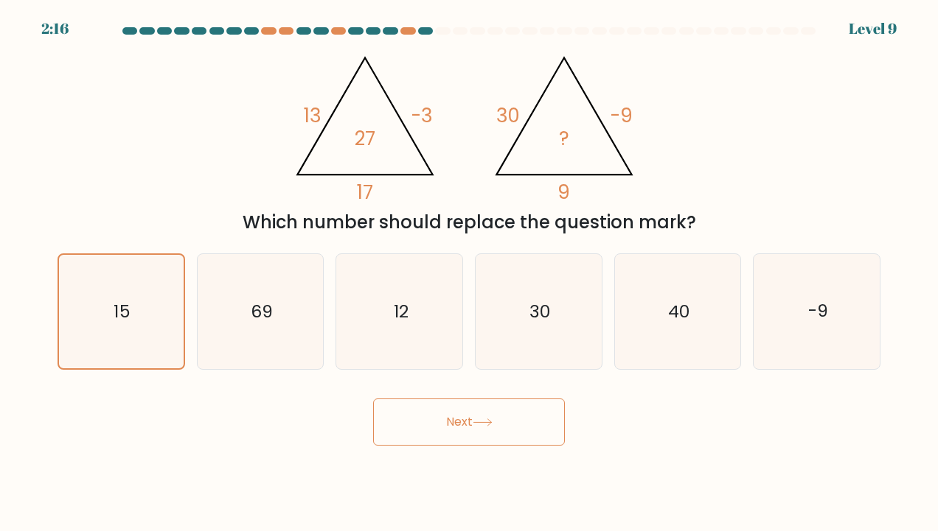
click at [476, 421] on icon at bounding box center [483, 423] width 20 height 8
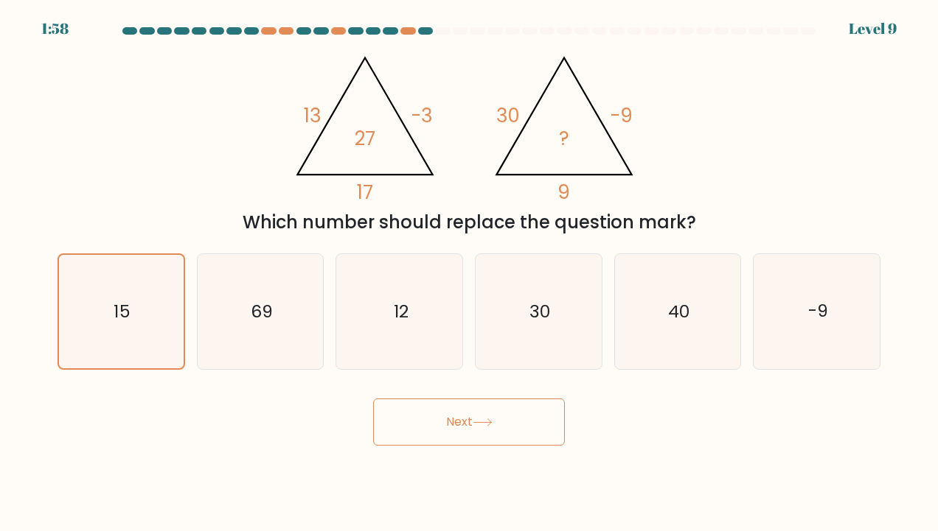
click at [488, 423] on icon at bounding box center [483, 423] width 20 height 8
